Goal: Information Seeking & Learning: Learn about a topic

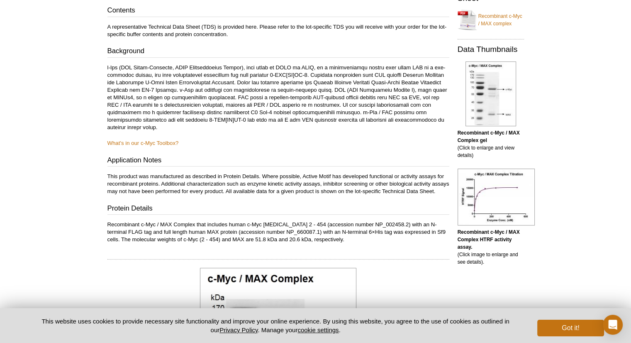
scroll to position [124, 0]
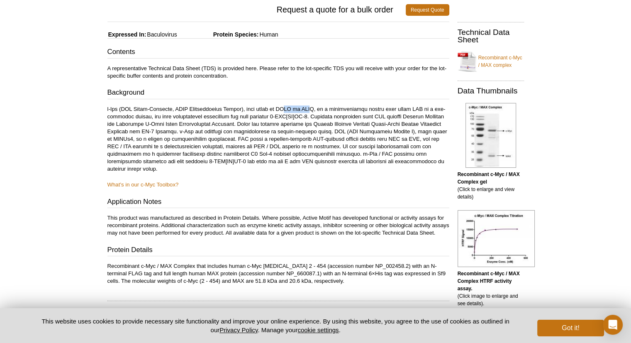
drag, startPoint x: 297, startPoint y: 108, endPoint x: 323, endPoint y: 112, distance: 26.3
click at [323, 112] on p at bounding box center [278, 138] width 342 height 67
click at [335, 114] on p at bounding box center [278, 138] width 342 height 67
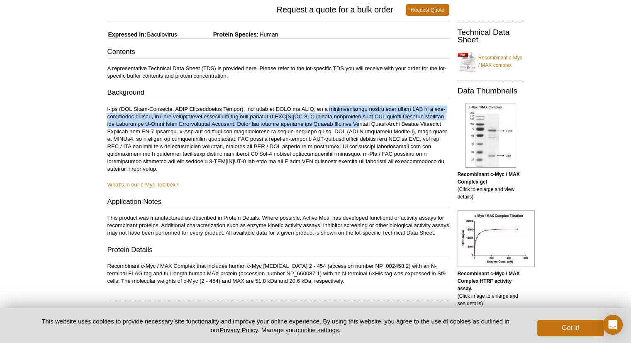
drag, startPoint x: 345, startPoint y: 110, endPoint x: 403, endPoint y: 134, distance: 62.7
click at [396, 126] on p at bounding box center [278, 138] width 342 height 67
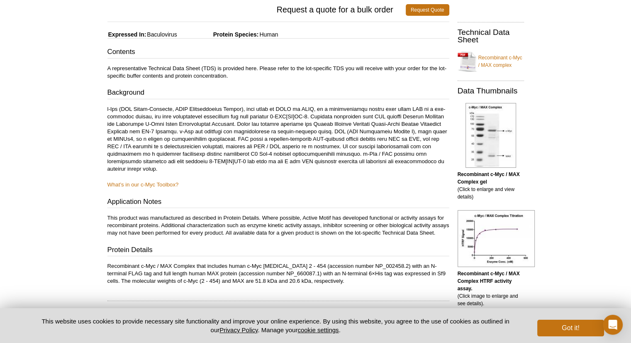
click at [423, 153] on p at bounding box center [278, 138] width 342 height 67
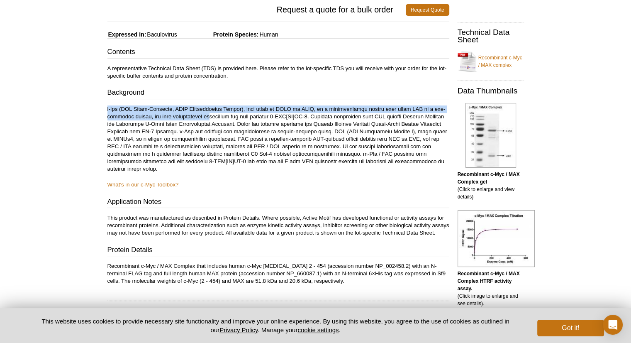
drag, startPoint x: 107, startPoint y: 108, endPoint x: 201, endPoint y: 112, distance: 93.4
click at [201, 112] on p at bounding box center [278, 138] width 342 height 67
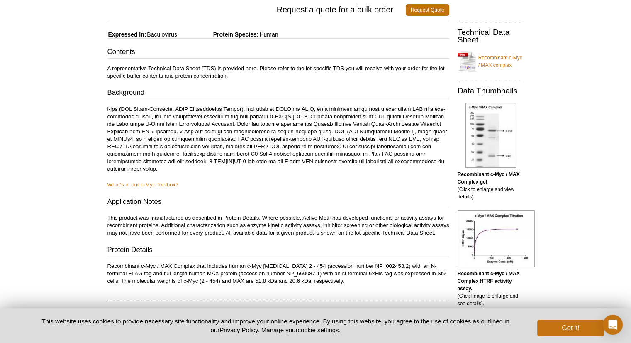
click at [233, 118] on p at bounding box center [278, 138] width 342 height 67
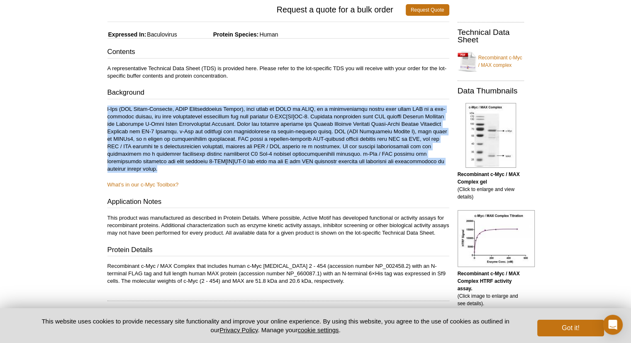
drag, startPoint x: 106, startPoint y: 107, endPoint x: 250, endPoint y: 165, distance: 155.5
click at [235, 143] on p at bounding box center [278, 138] width 342 height 67
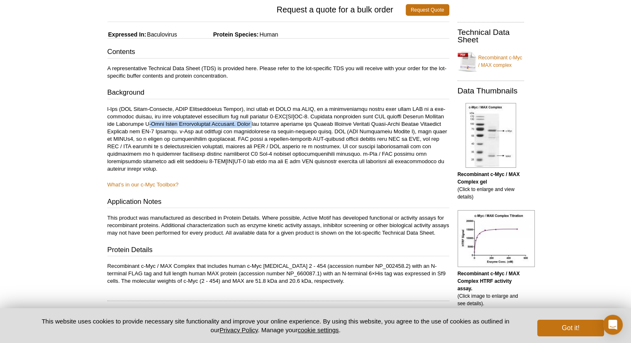
drag, startPoint x: 260, startPoint y: 123, endPoint x: 283, endPoint y: 127, distance: 23.9
click at [283, 127] on p at bounding box center [278, 138] width 342 height 67
click at [299, 135] on p at bounding box center [278, 138] width 342 height 67
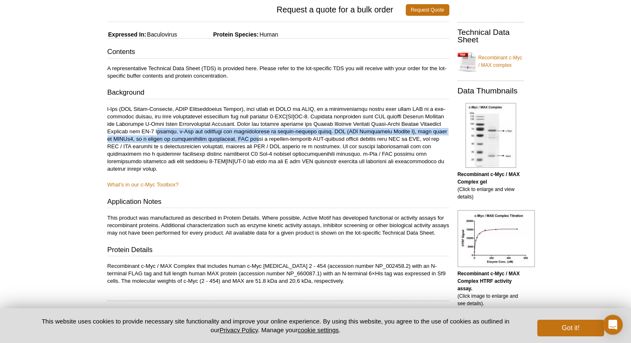
drag, startPoint x: 215, startPoint y: 131, endPoint x: 311, endPoint y: 135, distance: 95.4
click at [311, 135] on p at bounding box center [278, 138] width 342 height 67
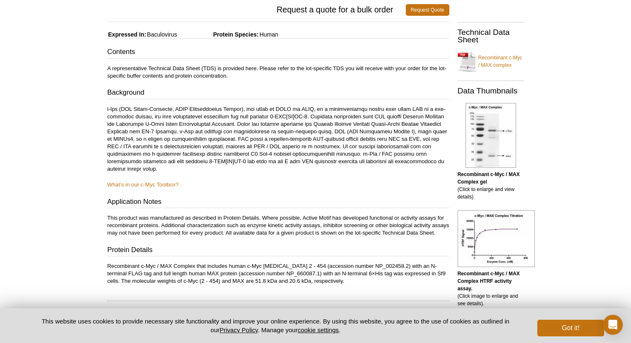
click at [313, 138] on p at bounding box center [278, 138] width 342 height 67
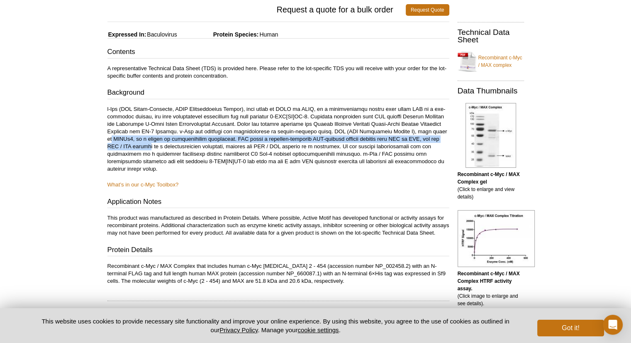
drag, startPoint x: 168, startPoint y: 138, endPoint x: 256, endPoint y: 148, distance: 89.2
click at [256, 148] on p at bounding box center [278, 138] width 342 height 67
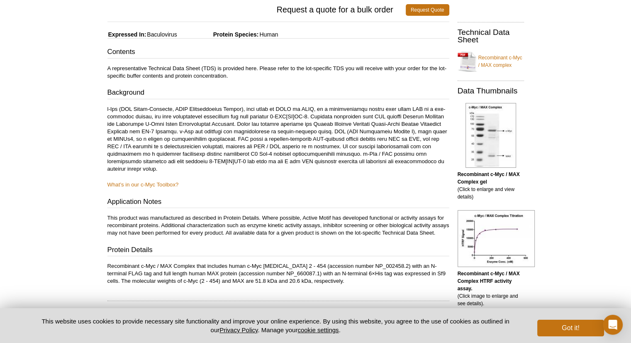
click at [270, 151] on p at bounding box center [278, 138] width 342 height 67
click at [325, 181] on p "What’s in our c-Myc Toolbox?" at bounding box center [278, 184] width 342 height 7
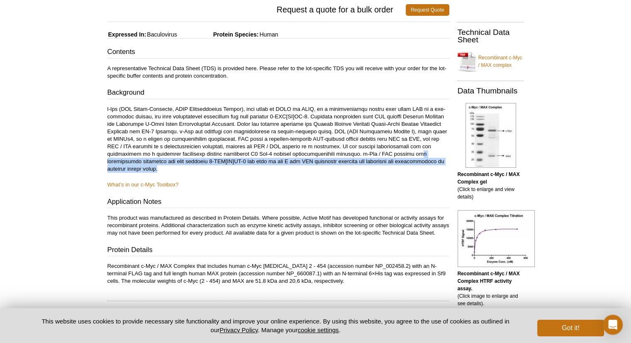
drag, startPoint x: 134, startPoint y: 162, endPoint x: 237, endPoint y: 170, distance: 103.5
click at [224, 166] on p at bounding box center [278, 138] width 342 height 67
click at [244, 171] on p at bounding box center [278, 138] width 342 height 67
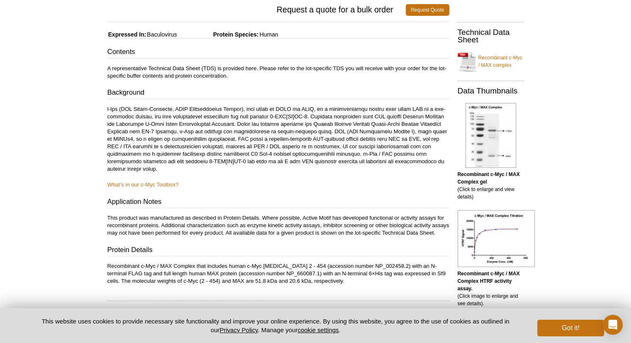
click at [262, 175] on div "Contents A representative Technical Data Sheet (TDS) is provided here. Please r…" at bounding box center [278, 166] width 342 height 238
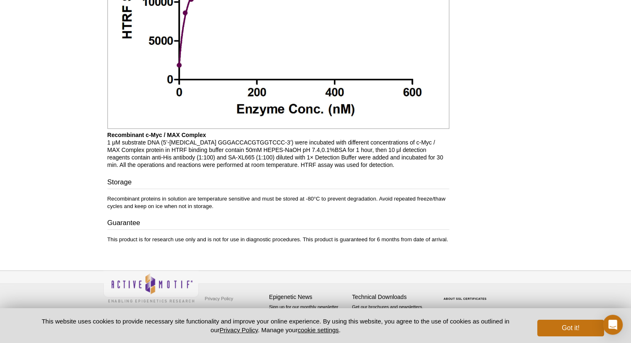
scroll to position [813, 0]
drag, startPoint x: 174, startPoint y: 203, endPoint x: 196, endPoint y: 203, distance: 21.6
click at [175, 202] on p "Recombinant proteins in solution are temperature sensitive and must be stored a…" at bounding box center [278, 202] width 342 height 15
drag, startPoint x: 257, startPoint y: 211, endPoint x: 306, endPoint y: 223, distance: 50.7
click at [257, 211] on div "Storage Recombinant proteins in solution are temperature sensitive and must be …" at bounding box center [278, 210] width 342 height 66
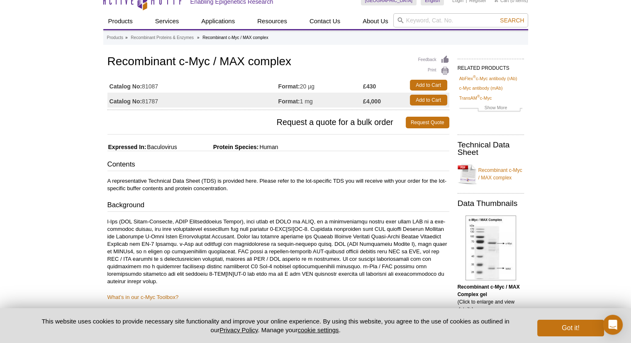
scroll to position [0, 0]
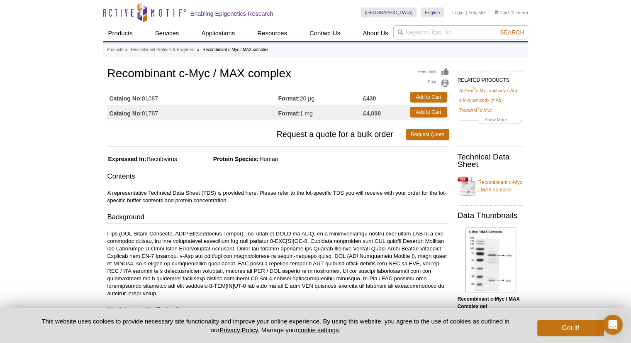
drag, startPoint x: 290, startPoint y: 113, endPoint x: 348, endPoint y: 113, distance: 58.1
click at [348, 113] on td "Format: 1 mg" at bounding box center [320, 111] width 85 height 15
drag, startPoint x: 148, startPoint y: 158, endPoint x: 288, endPoint y: 170, distance: 140.7
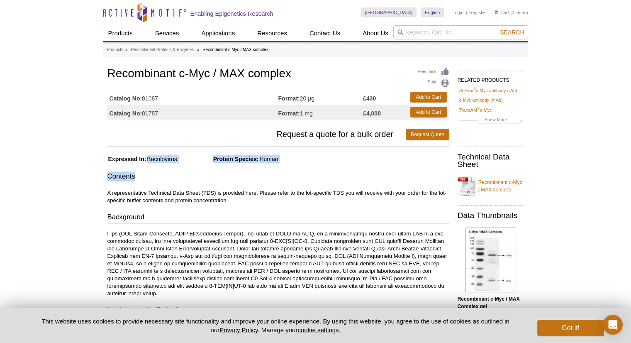
click at [295, 174] on h3 "Contents" at bounding box center [278, 177] width 342 height 12
drag, startPoint x: 146, startPoint y: 157, endPoint x: 183, endPoint y: 163, distance: 37.3
